Goal: Task Accomplishment & Management: Use online tool/utility

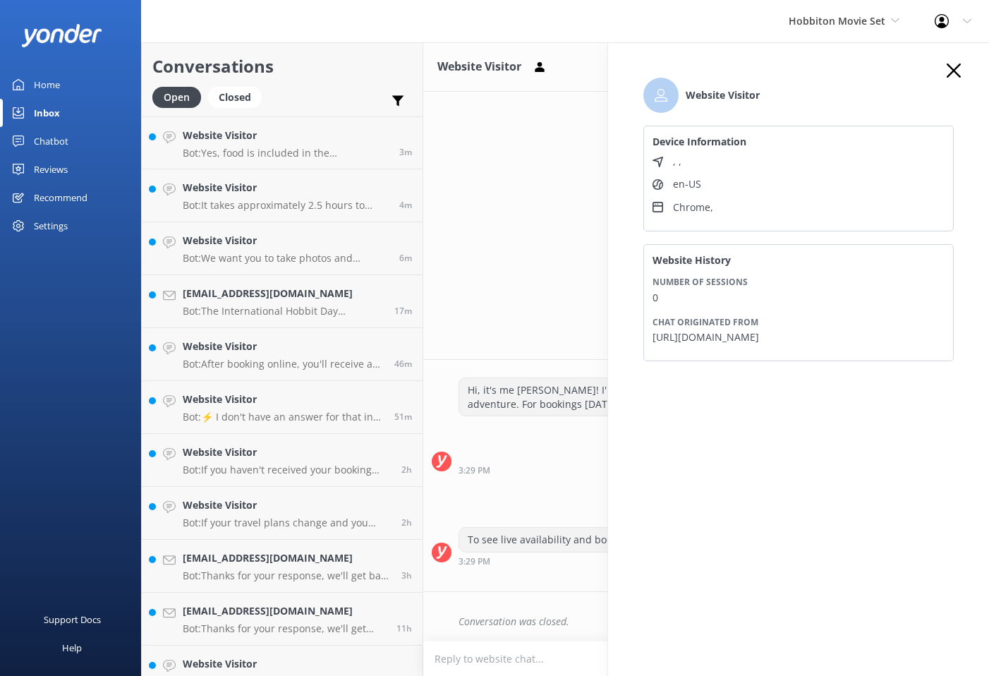
click at [964, 68] on div "Website Visitor Device Information , , en-US Chrome , Website History Number of…" at bounding box center [798, 225] width 339 height 325
click at [951, 68] on use "button" at bounding box center [954, 70] width 14 height 14
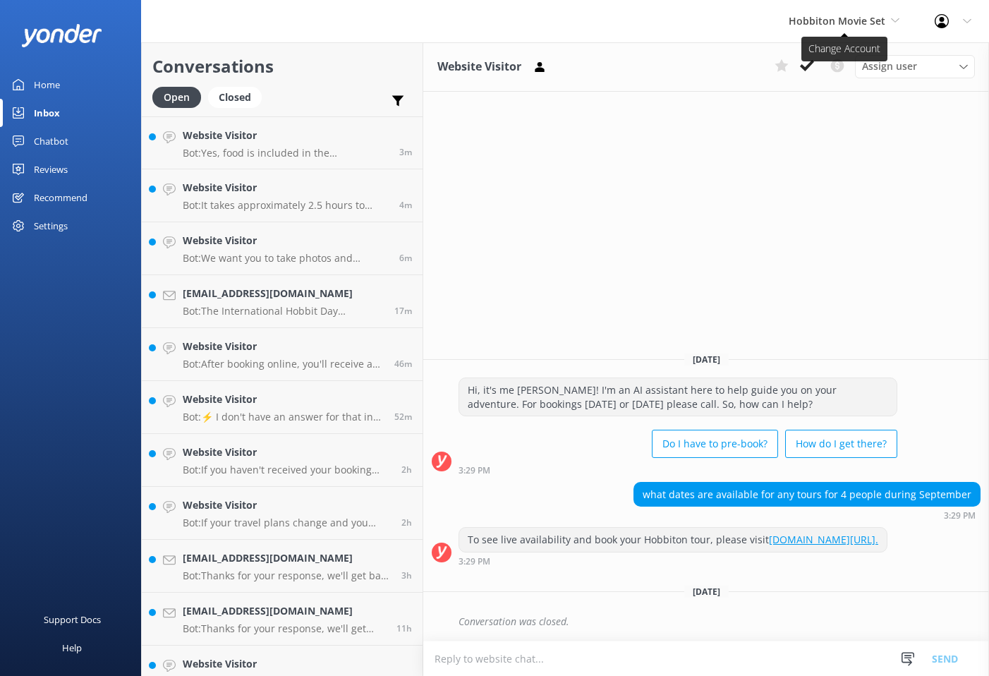
click at [842, 23] on span "Hobbiton Movie Set" at bounding box center [837, 20] width 97 height 13
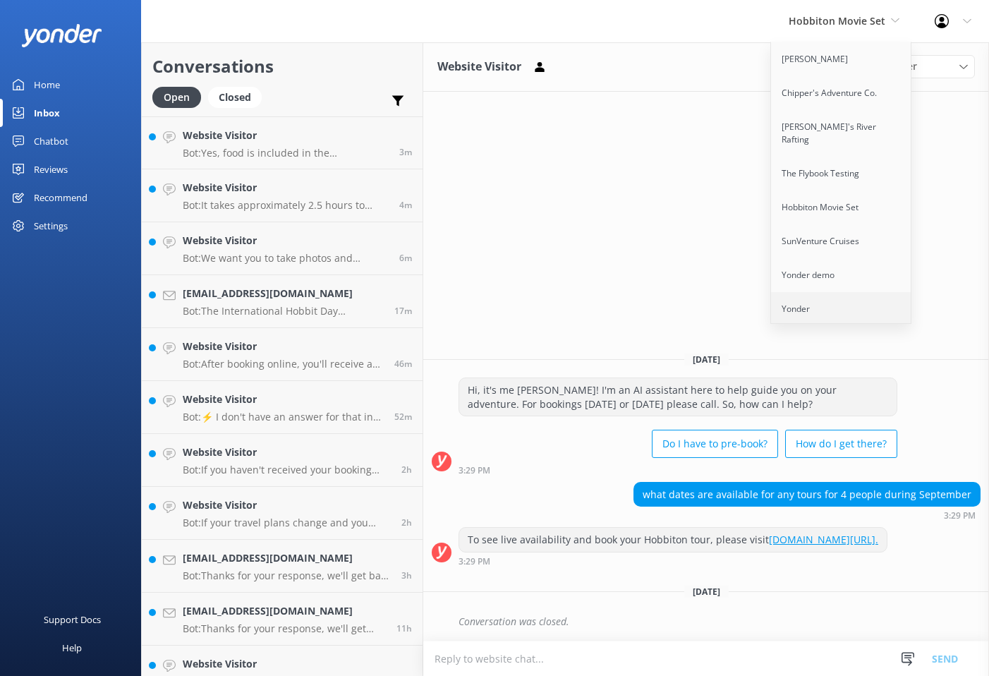
click at [824, 296] on link "Yonder" at bounding box center [841, 309] width 141 height 34
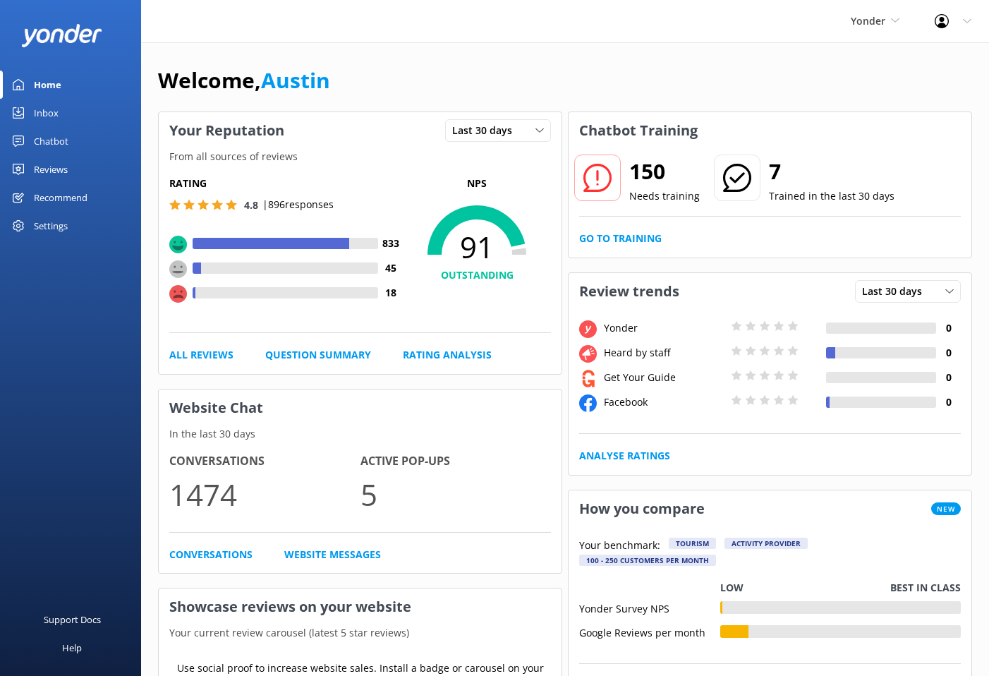
click at [73, 114] on link "Inbox" at bounding box center [70, 113] width 141 height 28
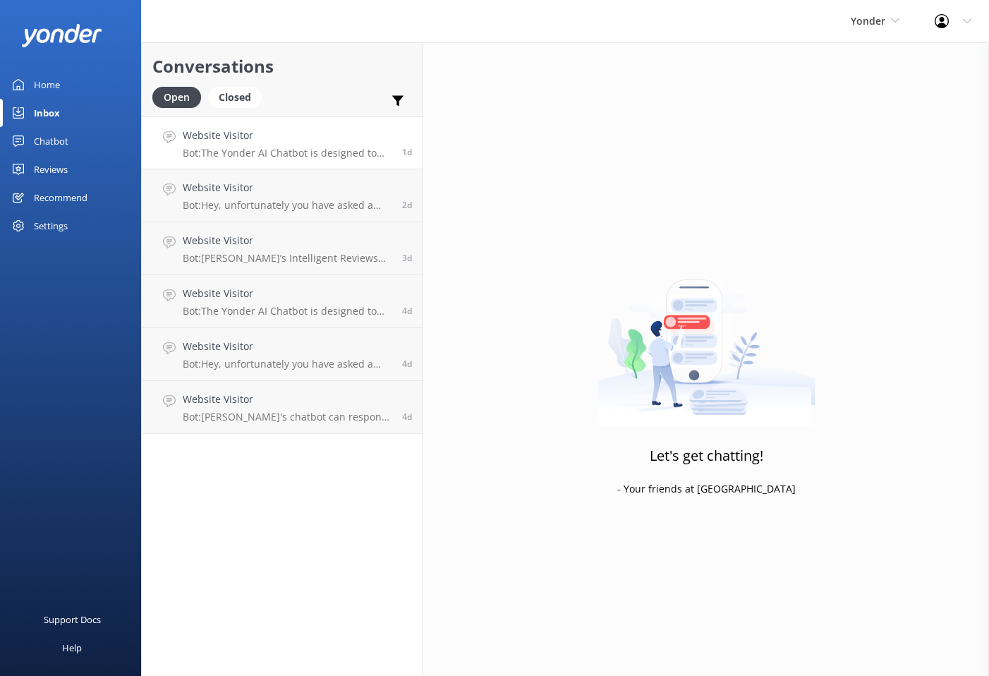
click at [241, 148] on p "Bot: The Yonder AI Chatbot is designed to provide instant 24/7 answers, boost b…" at bounding box center [287, 153] width 209 height 13
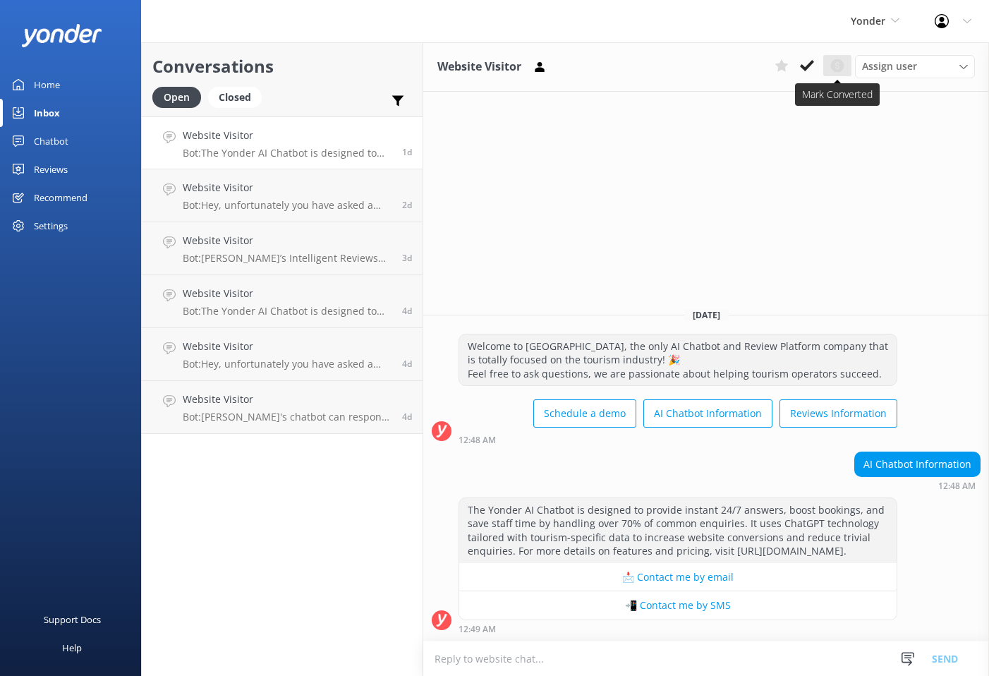
click at [835, 65] on icon at bounding box center [837, 65] width 17 height 17
click at [836, 71] on use at bounding box center [837, 65] width 13 height 13
click at [839, 63] on use at bounding box center [837, 65] width 13 height 13
click at [835, 63] on icon at bounding box center [837, 65] width 17 height 17
click at [414, 20] on div "Yonder Yonder Zipline Chipper's Adventure Co. Chad's River Rafting The Flybook …" at bounding box center [494, 21] width 989 height 42
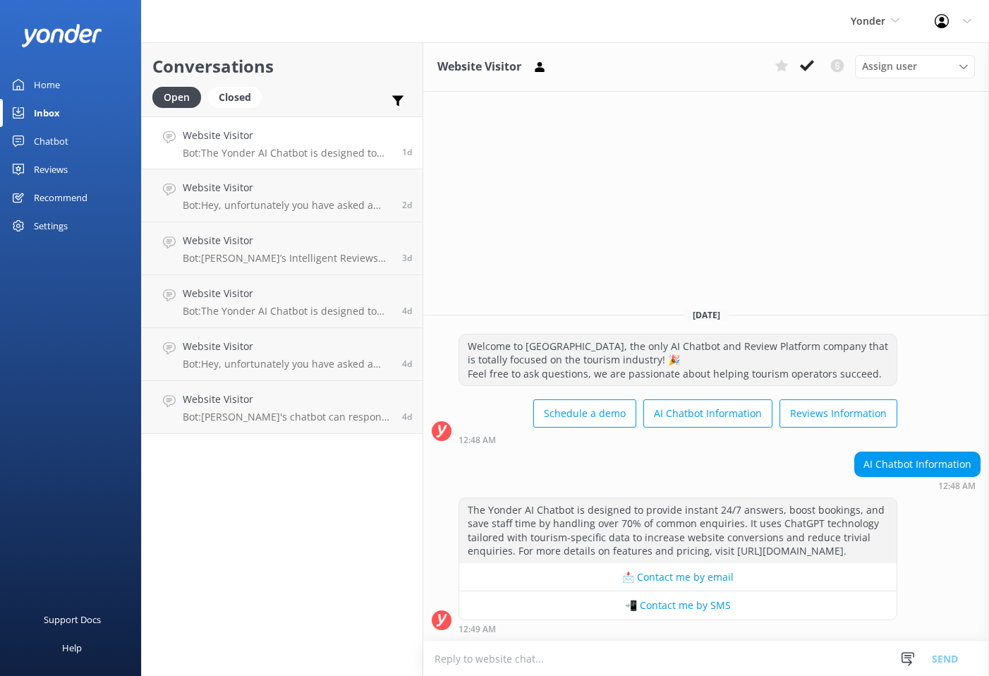
click at [78, 140] on link "Chatbot" at bounding box center [70, 141] width 141 height 28
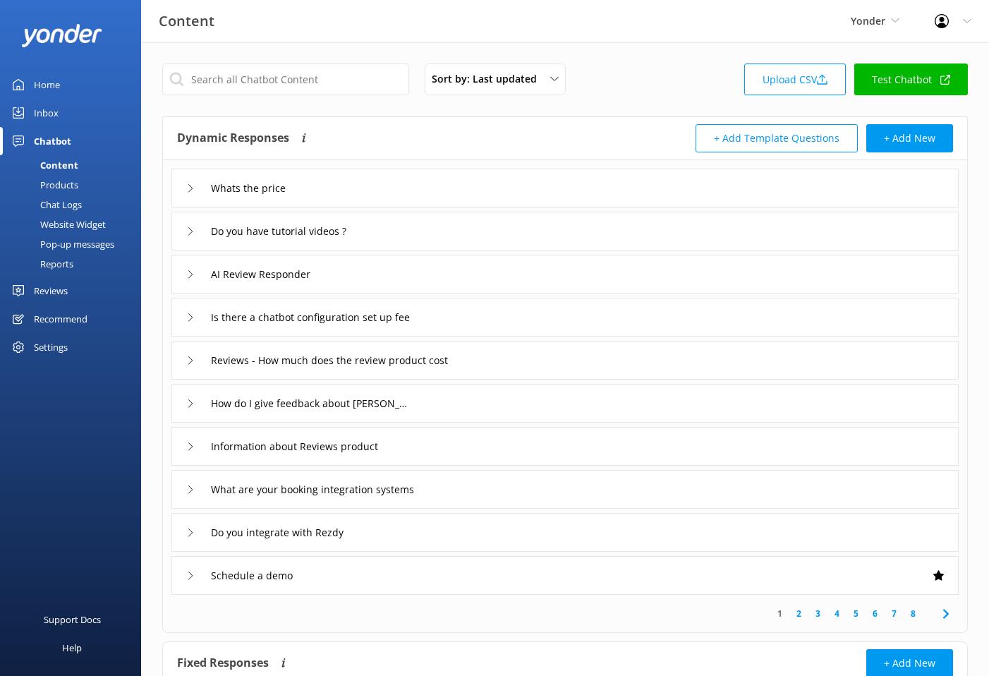
click at [92, 202] on link "Chat Logs" at bounding box center [74, 205] width 133 height 20
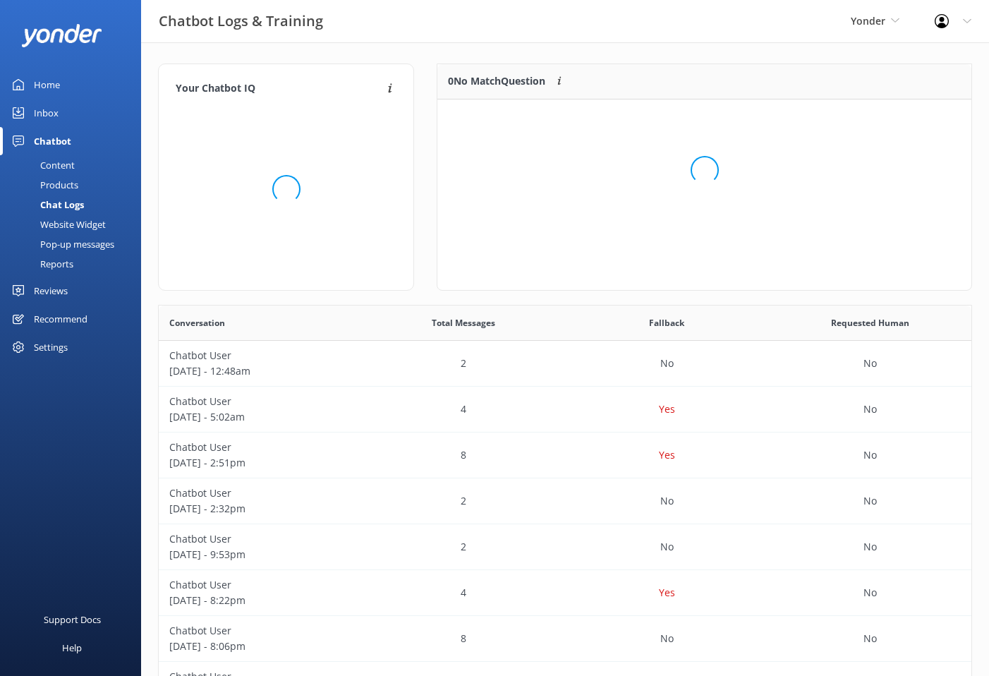
scroll to position [177, 533]
